Goal: Transaction & Acquisition: Purchase product/service

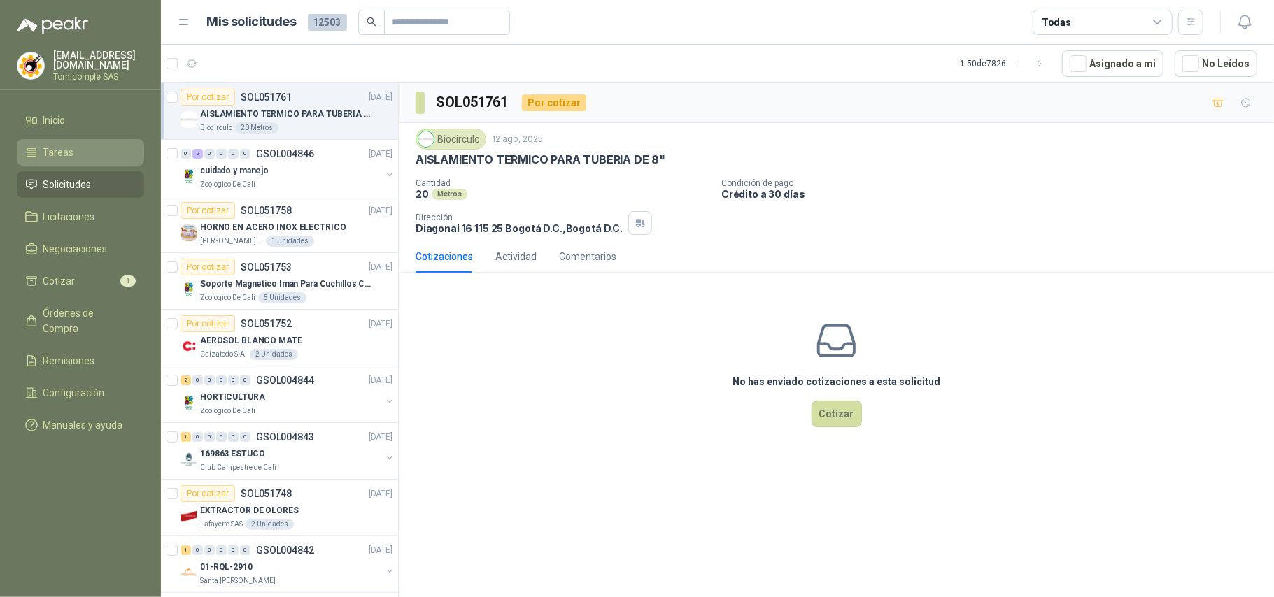
drag, startPoint x: 93, startPoint y: 214, endPoint x: 90, endPoint y: 154, distance: 60.3
click at [93, 213] on span "Licitaciones" at bounding box center [69, 216] width 52 height 15
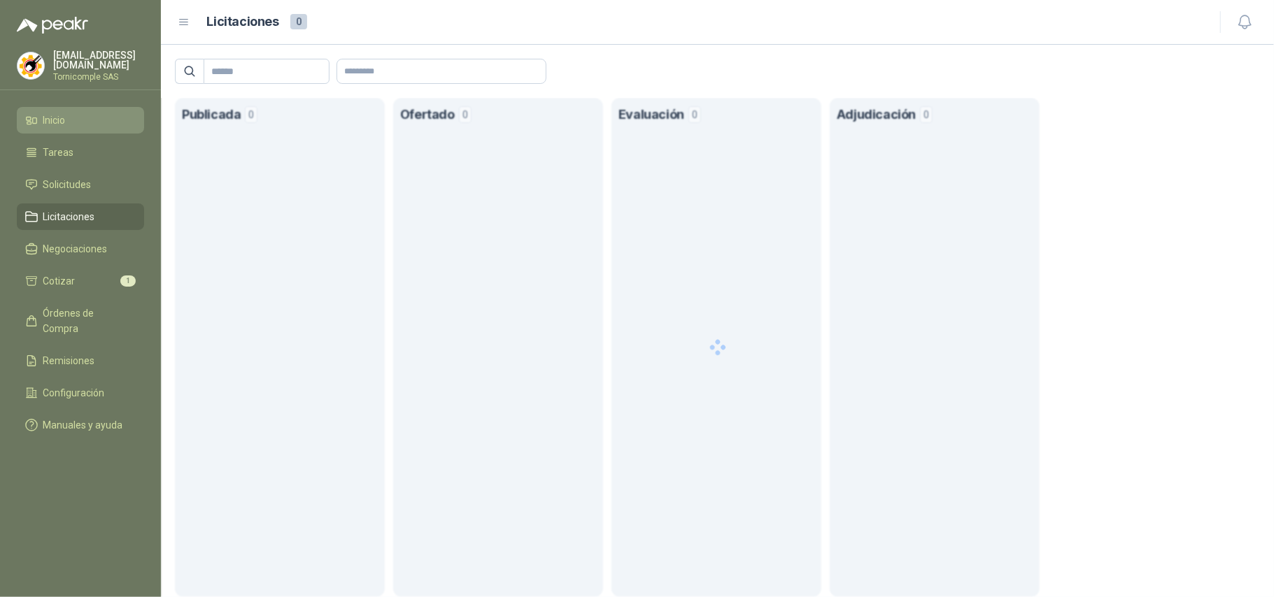
click at [93, 109] on link "Inicio" at bounding box center [80, 120] width 127 height 27
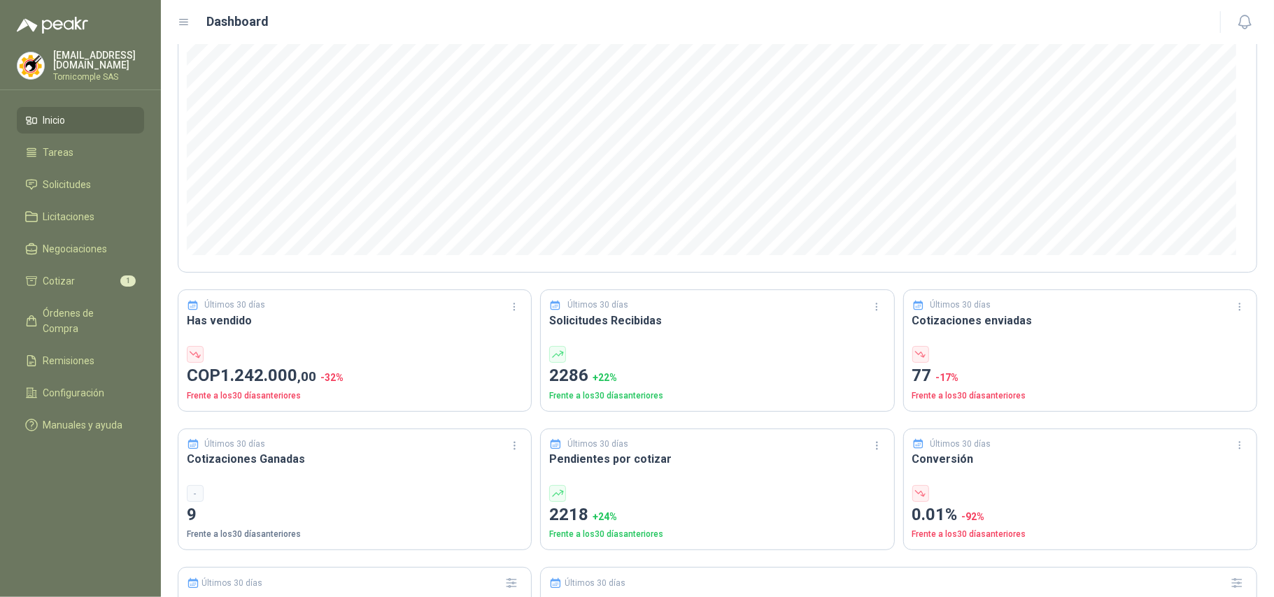
scroll to position [186, 0]
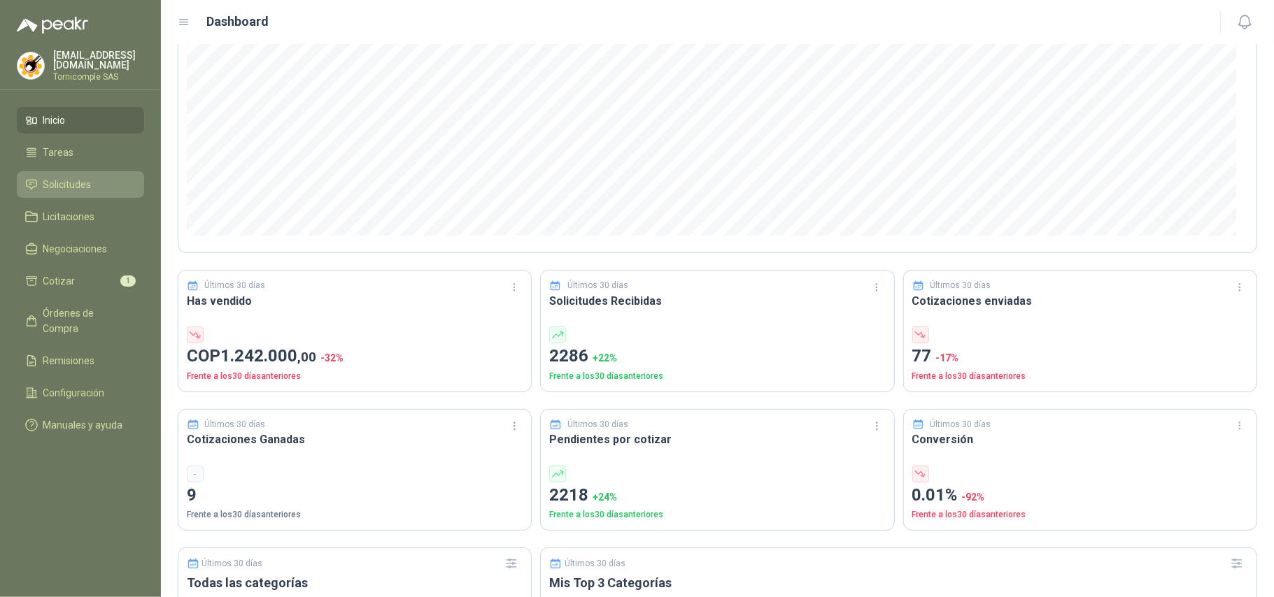
click at [83, 180] on span "Solicitudes" at bounding box center [67, 184] width 48 height 15
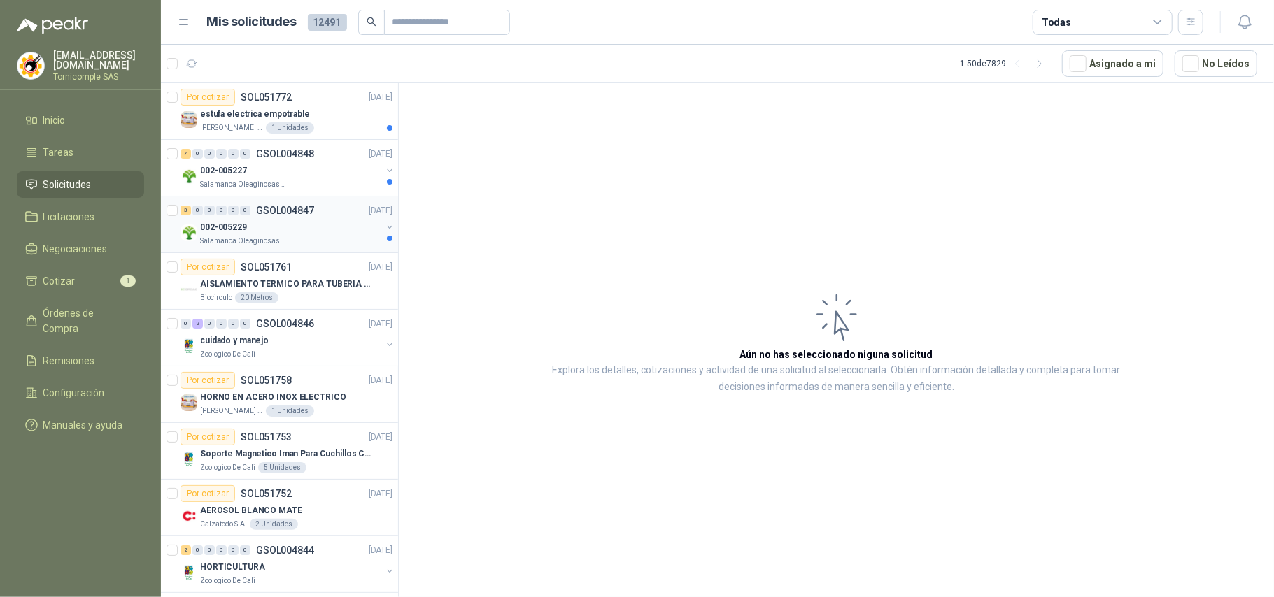
click at [326, 222] on div "002-005229" at bounding box center [290, 227] width 181 height 17
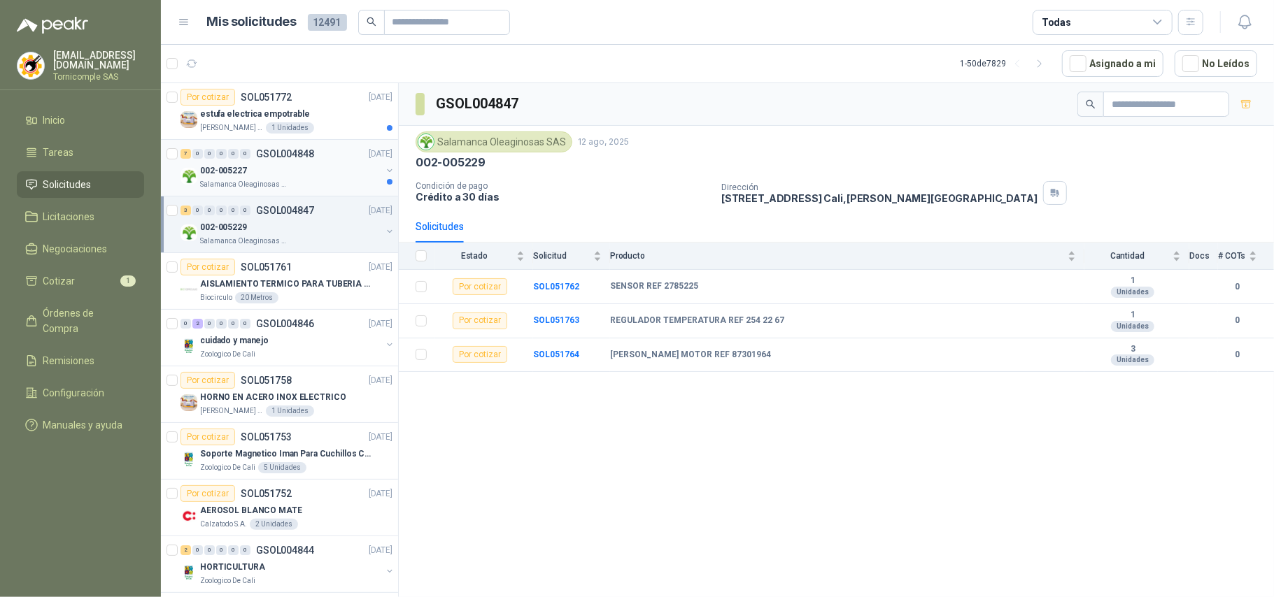
click at [320, 183] on div "Salamanca Oleaginosas SAS" at bounding box center [290, 184] width 181 height 11
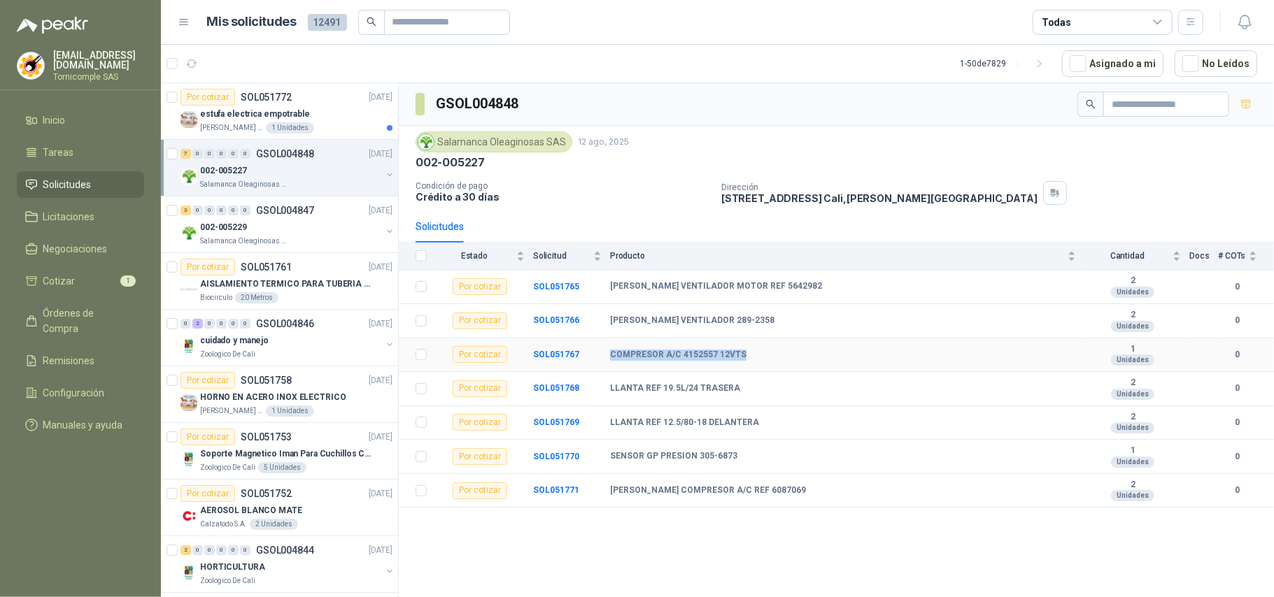
drag, startPoint x: 611, startPoint y: 360, endPoint x: 741, endPoint y: 355, distance: 130.9
click at [741, 355] on div "COMPRESOR A/C 4152557 12VTS" at bounding box center [843, 355] width 466 height 11
click at [340, 99] on div "Por cotizar SOL051772 12/08/25" at bounding box center [286, 97] width 212 height 17
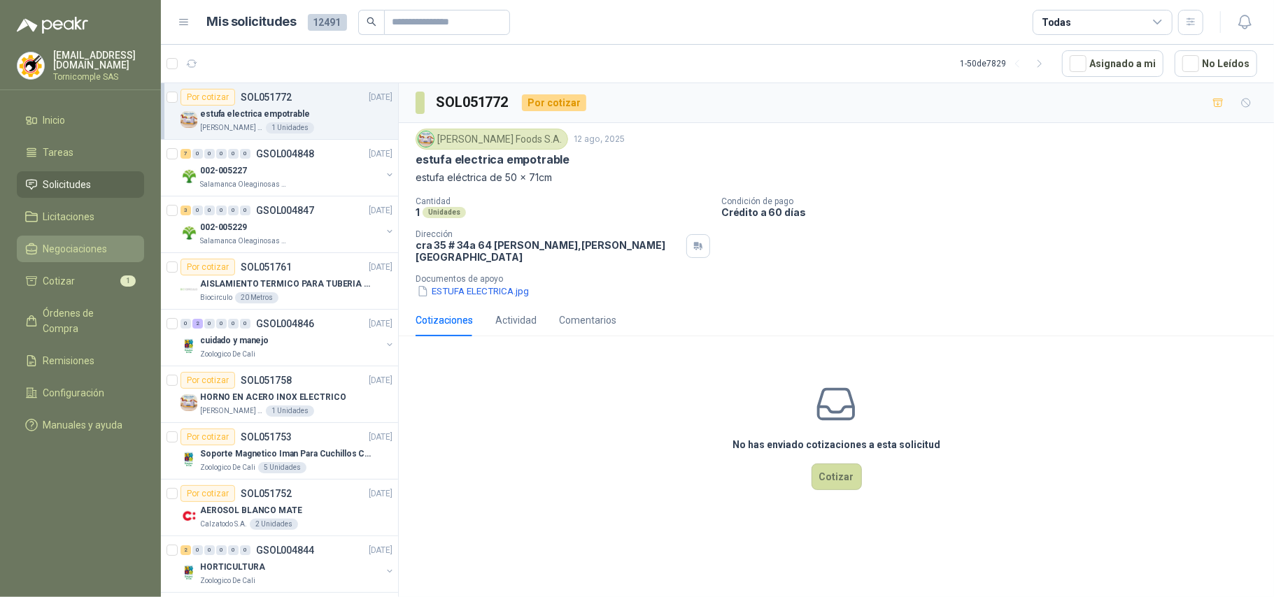
click at [73, 253] on span "Negociaciones" at bounding box center [75, 248] width 64 height 15
click at [90, 285] on li "Cotizar 1" at bounding box center [80, 281] width 111 height 15
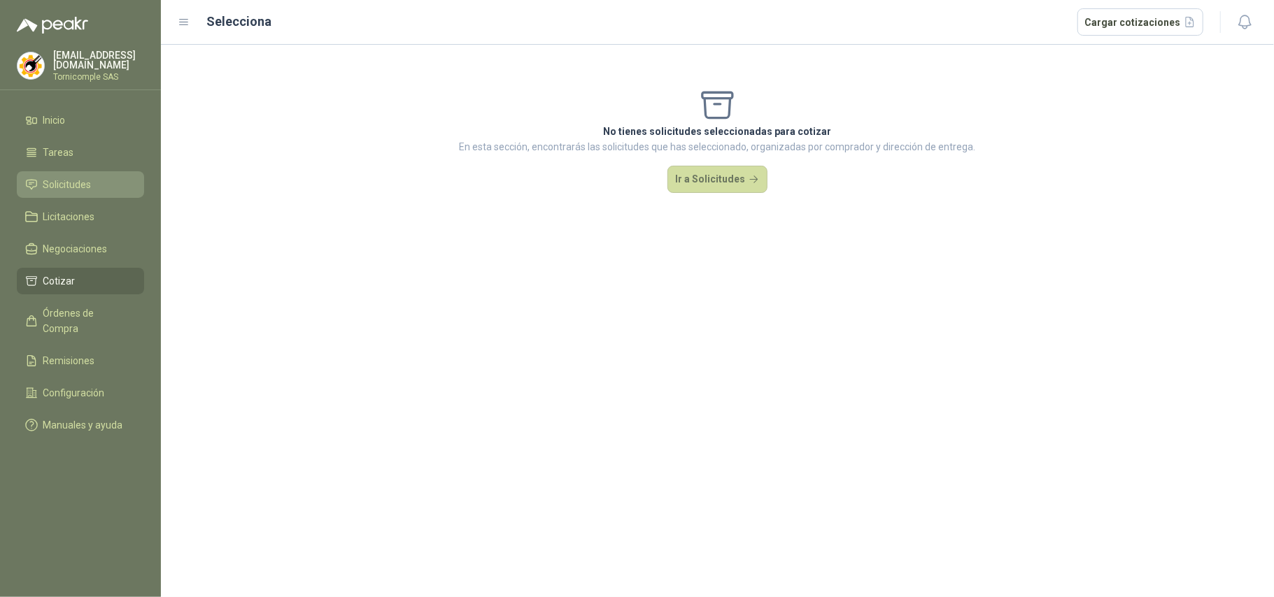
drag, startPoint x: 68, startPoint y: 158, endPoint x: 68, endPoint y: 194, distance: 36.4
click at [68, 160] on link "Tareas" at bounding box center [80, 152] width 127 height 27
click at [68, 196] on ul "Inicio Tareas Solicitudes Licitaciones Negociaciones Cotizar Órdenes de Compra …" at bounding box center [80, 275] width 161 height 337
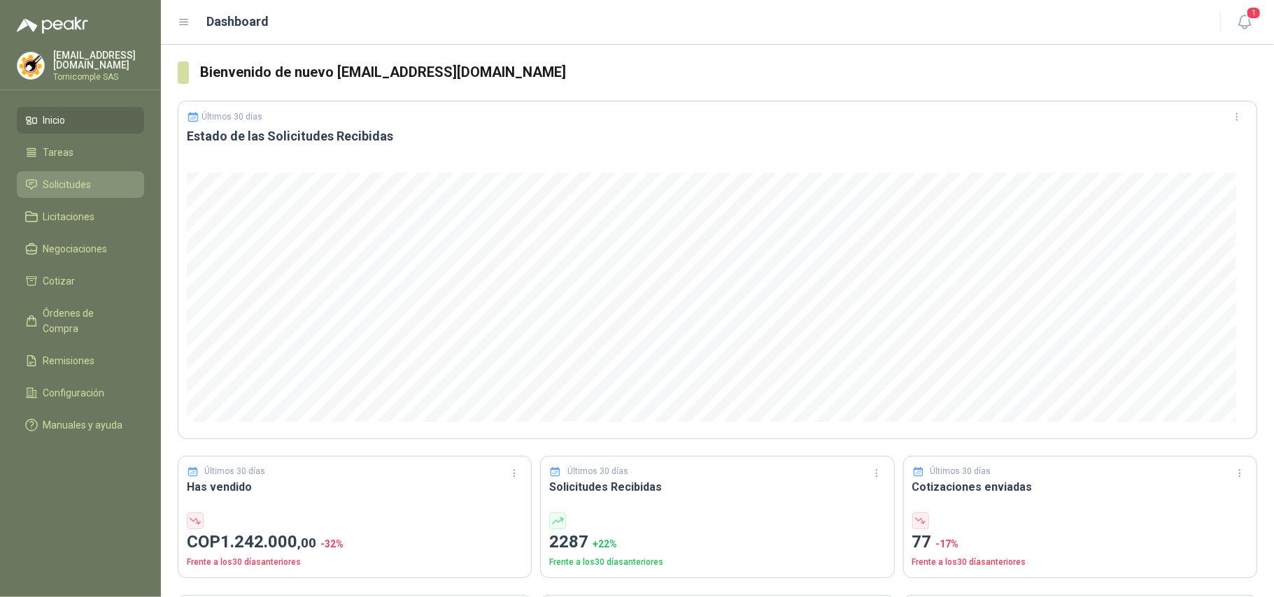
click at [108, 180] on li "Solicitudes" at bounding box center [80, 184] width 111 height 15
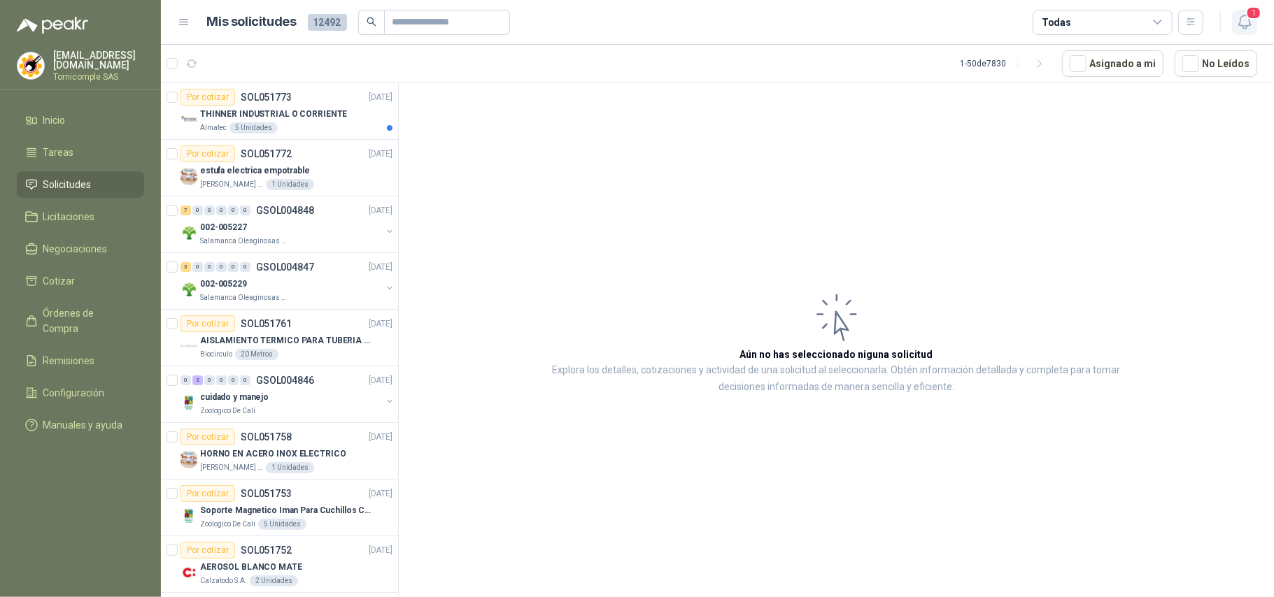
click at [1242, 29] on icon "button" at bounding box center [1244, 21] width 17 height 17
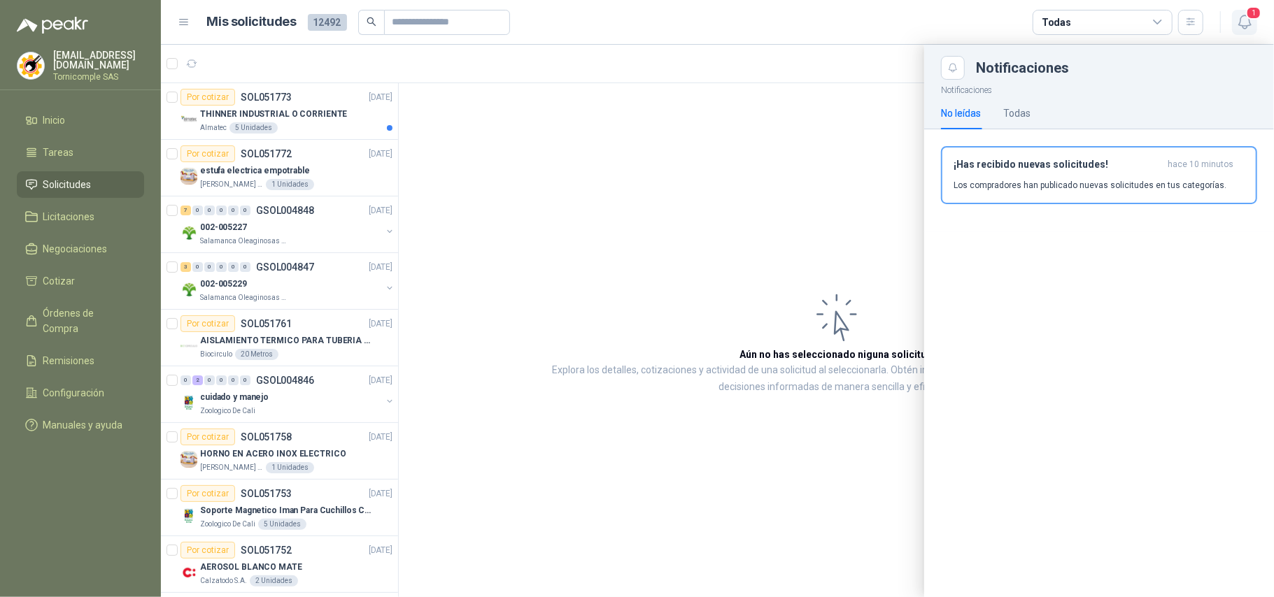
click at [1243, 24] on icon "button" at bounding box center [1244, 21] width 17 height 17
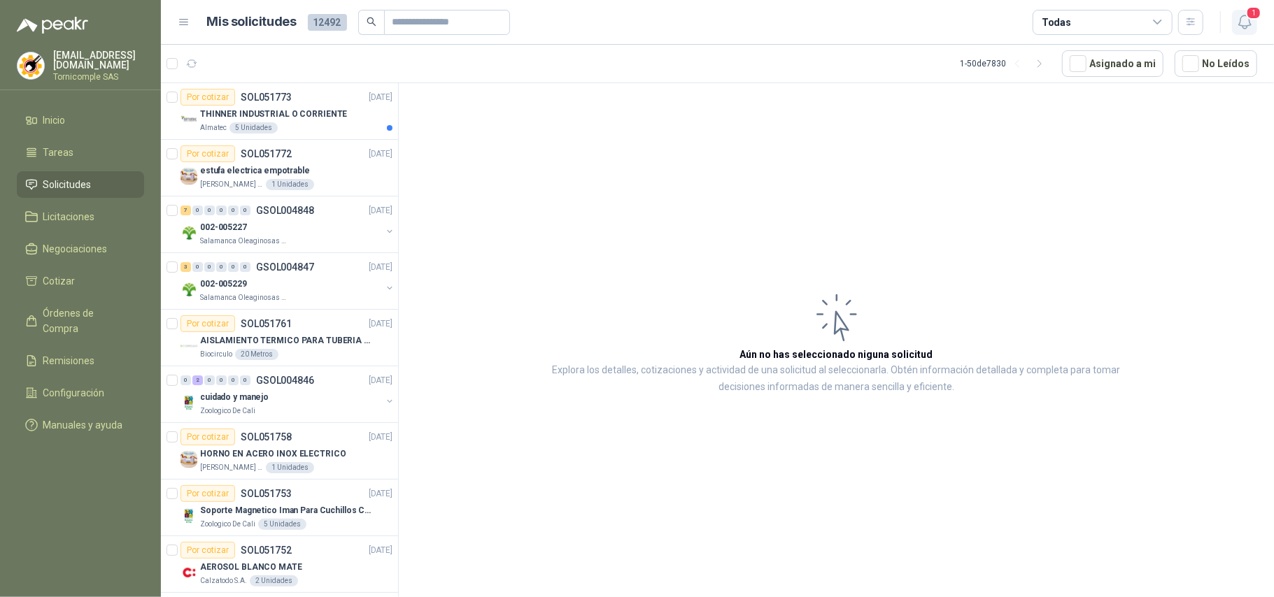
click at [1243, 24] on icon "button" at bounding box center [1244, 21] width 17 height 17
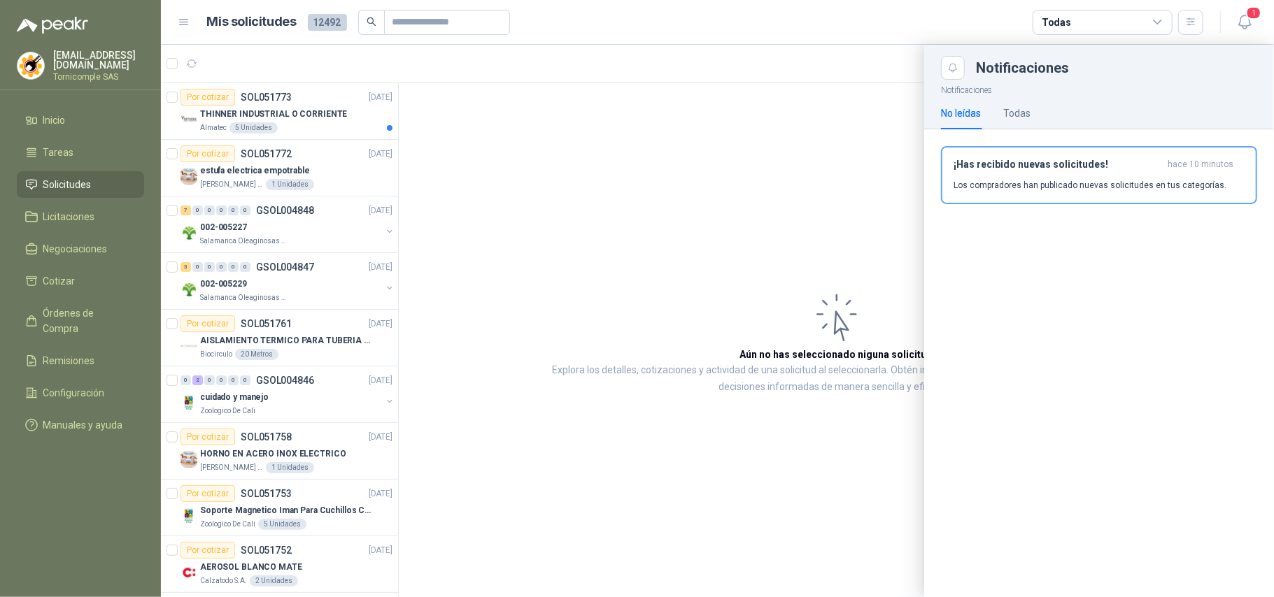
click at [367, 112] on div at bounding box center [717, 321] width 1113 height 553
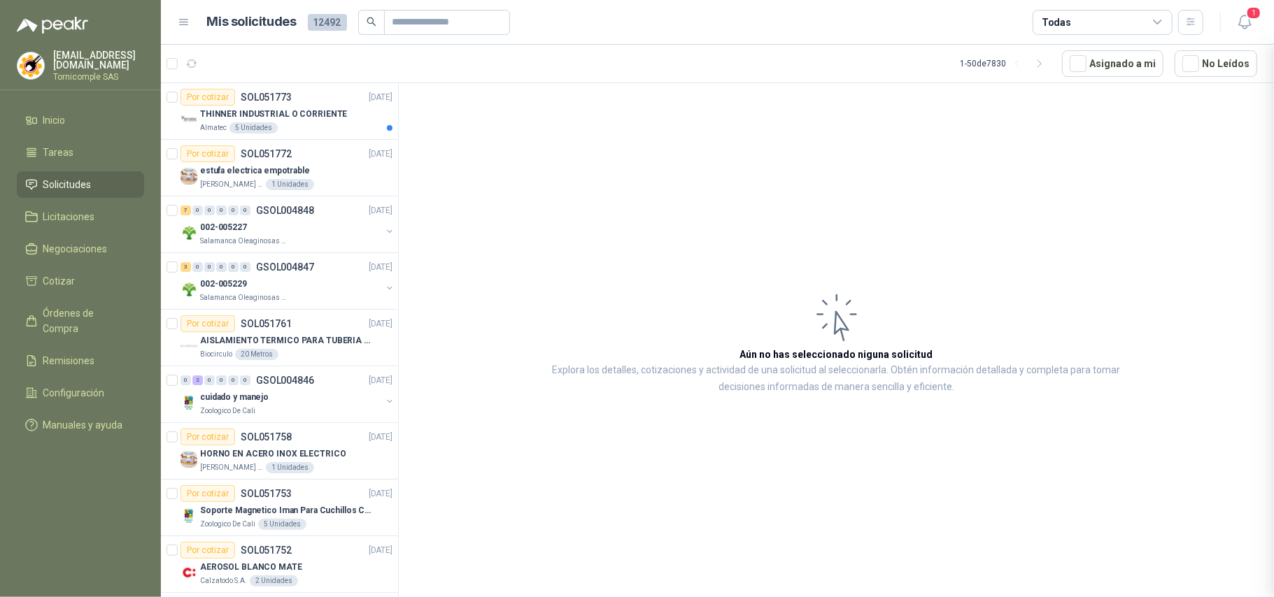
click at [367, 112] on div at bounding box center [717, 321] width 1113 height 553
click at [367, 113] on div "THINNER INDUSTRIAL O CORRIENTE" at bounding box center [296, 114] width 192 height 17
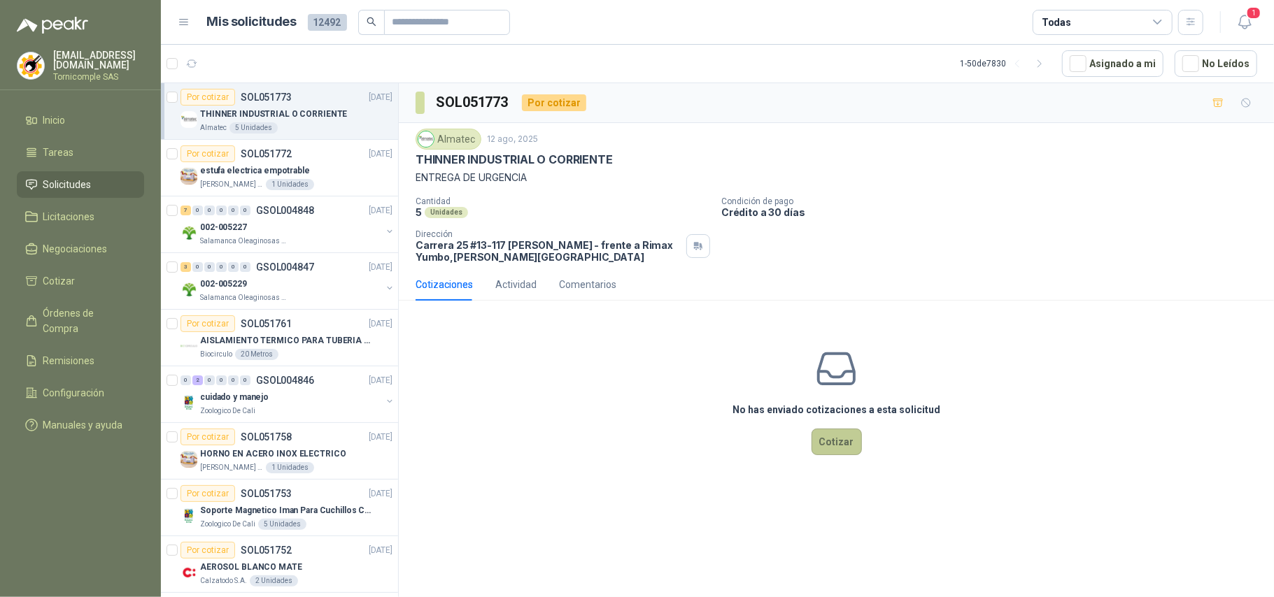
click at [840, 438] on button "Cotizar" at bounding box center [836, 442] width 50 height 27
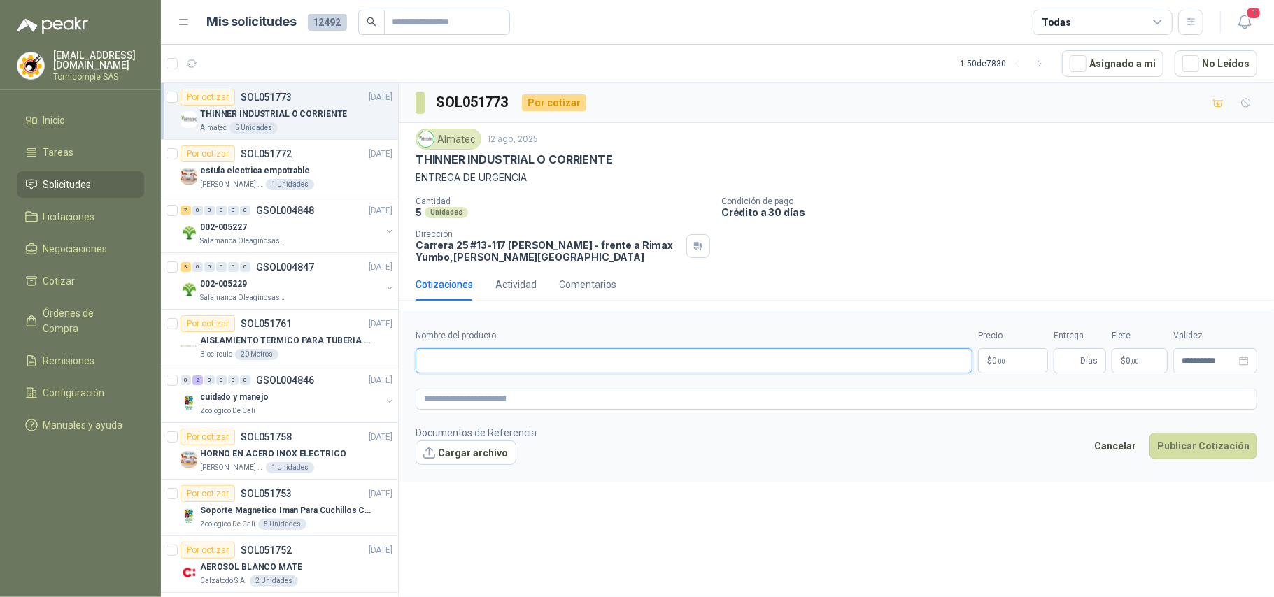
click at [552, 362] on input "Nombre del producto" at bounding box center [694, 360] width 557 height 25
type input "**********"
click at [1002, 359] on body "[EMAIL_ADDRESS][DOMAIN_NAME] Tornicomple SAS Inicio Tareas Solicitudes Licitaci…" at bounding box center [637, 298] width 1274 height 597
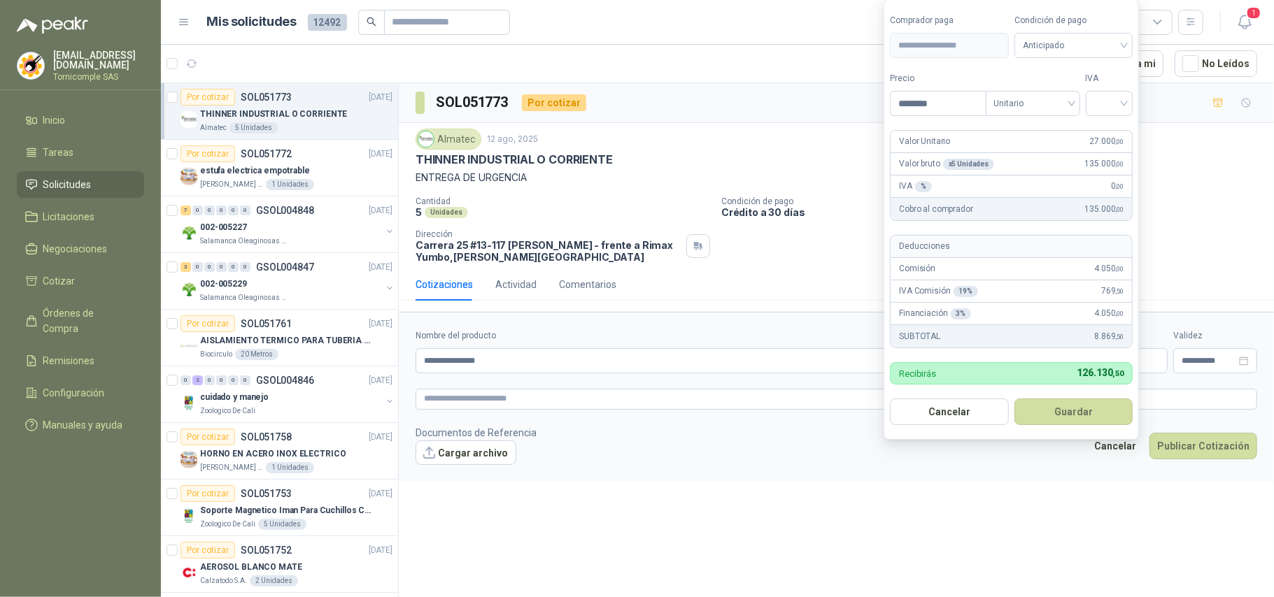
type input "********"
click at [1051, 74] on label "Tipo" at bounding box center [1033, 78] width 94 height 13
click at [1038, 110] on span "Unitario" at bounding box center [1033, 103] width 78 height 21
drag, startPoint x: 1035, startPoint y: 144, endPoint x: 1052, endPoint y: 132, distance: 21.0
click at [1035, 143] on div "Unitario con IVA" at bounding box center [1035, 153] width 89 height 22
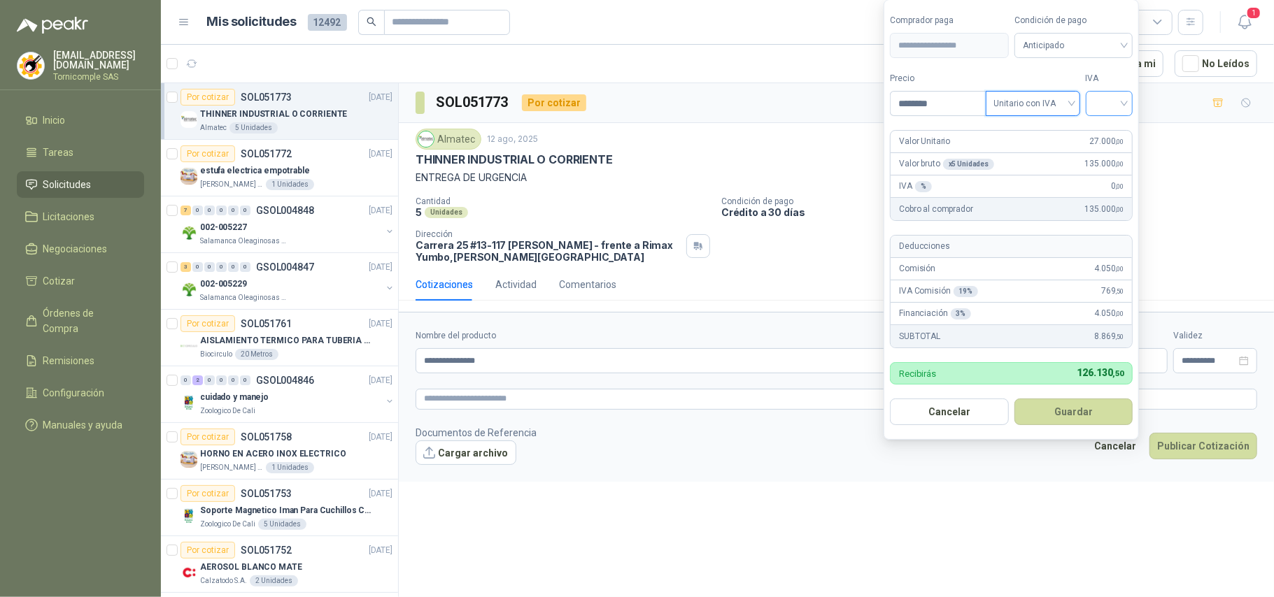
click at [1101, 105] on input "search" at bounding box center [1109, 102] width 31 height 21
click at [1109, 119] on div "19 5 19% 5% 0%" at bounding box center [1112, 153] width 48 height 73
click at [1106, 127] on div "19%" at bounding box center [1112, 130] width 26 height 15
click at [1103, 412] on button "Guardar" at bounding box center [1076, 412] width 120 height 27
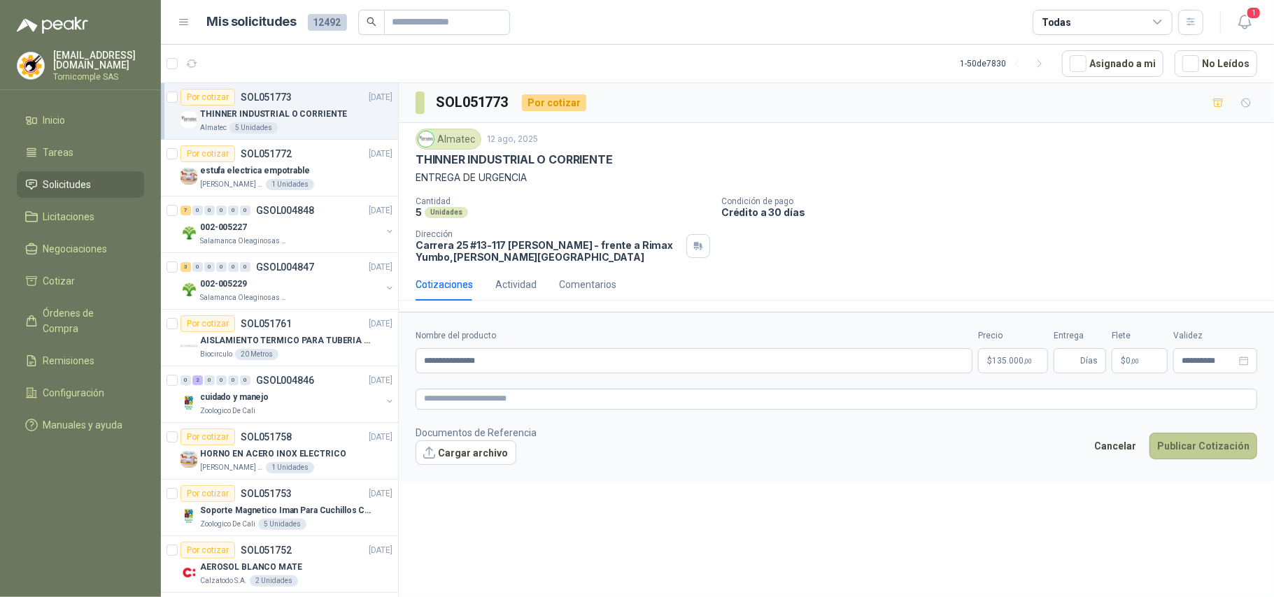
click at [1203, 459] on button "Publicar Cotización" at bounding box center [1203, 446] width 108 height 27
type input "*"
click at [1151, 367] on p "$ 0 ,00" at bounding box center [1140, 360] width 56 height 25
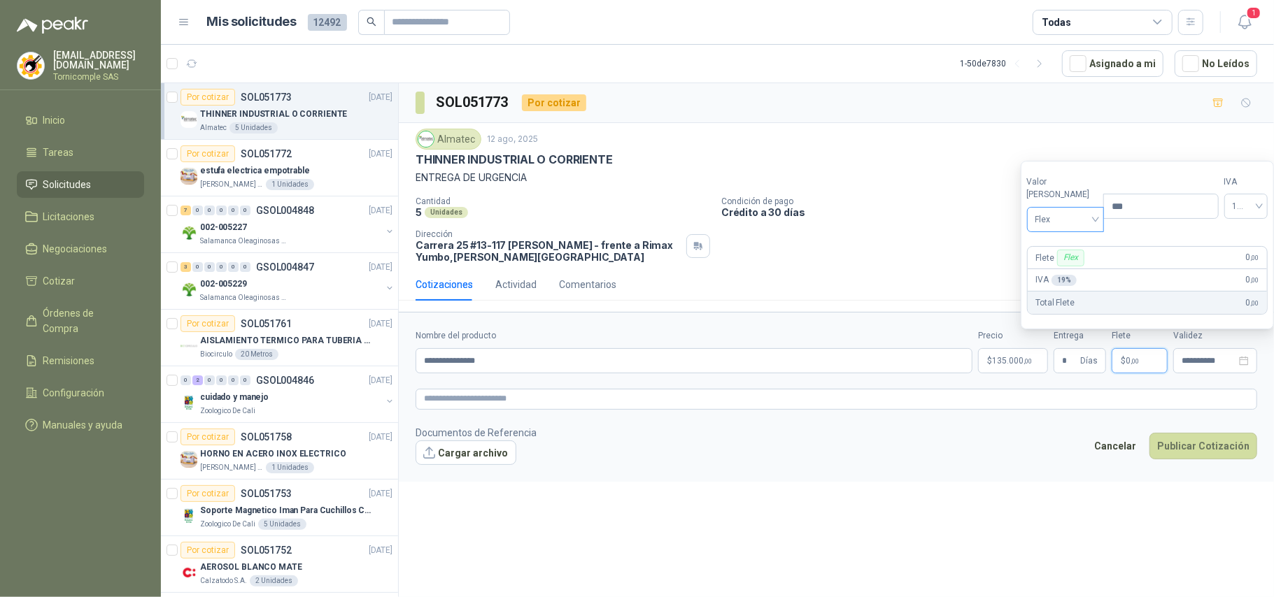
click at [1061, 208] on input "search" at bounding box center [1065, 218] width 61 height 21
click at [1081, 287] on div "Fijo" at bounding box center [1062, 293] width 48 height 15
click at [1060, 205] on div "Valor [PERSON_NAME] Fijo Fijo" at bounding box center [1065, 204] width 77 height 57
click at [1067, 227] on span "Fijo" at bounding box center [1065, 219] width 61 height 21
click at [1069, 262] on div "Incluido" at bounding box center [1062, 271] width 65 height 22
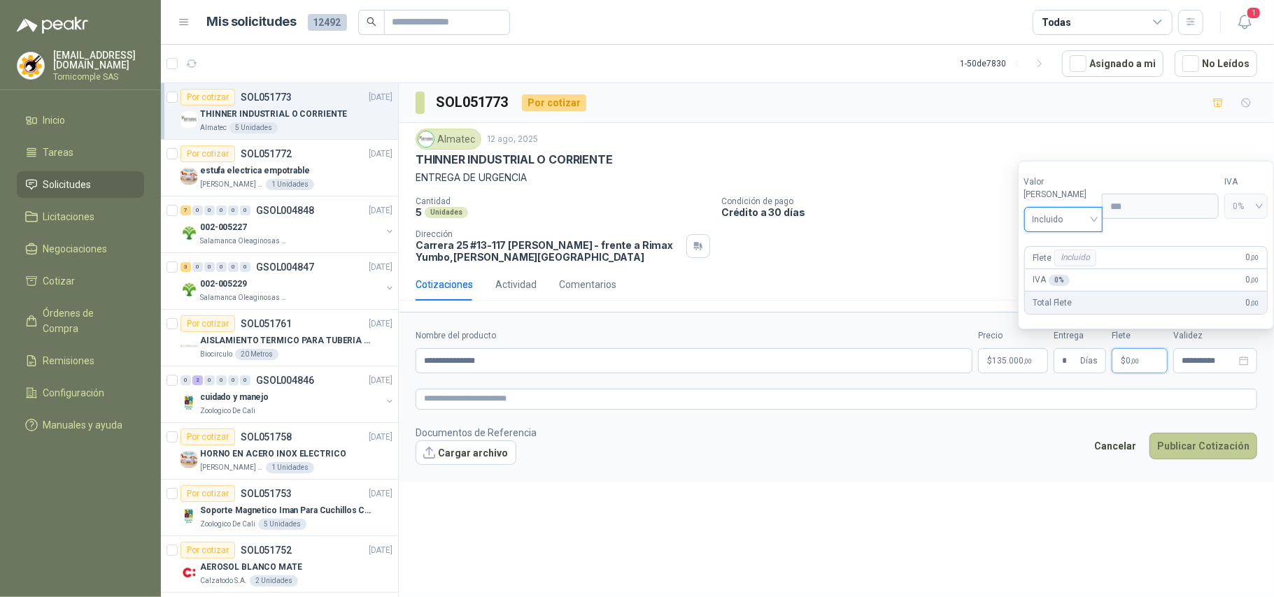
click at [1237, 441] on button "Publicar Cotización" at bounding box center [1203, 446] width 108 height 27
